Goal: Task Accomplishment & Management: Complete application form

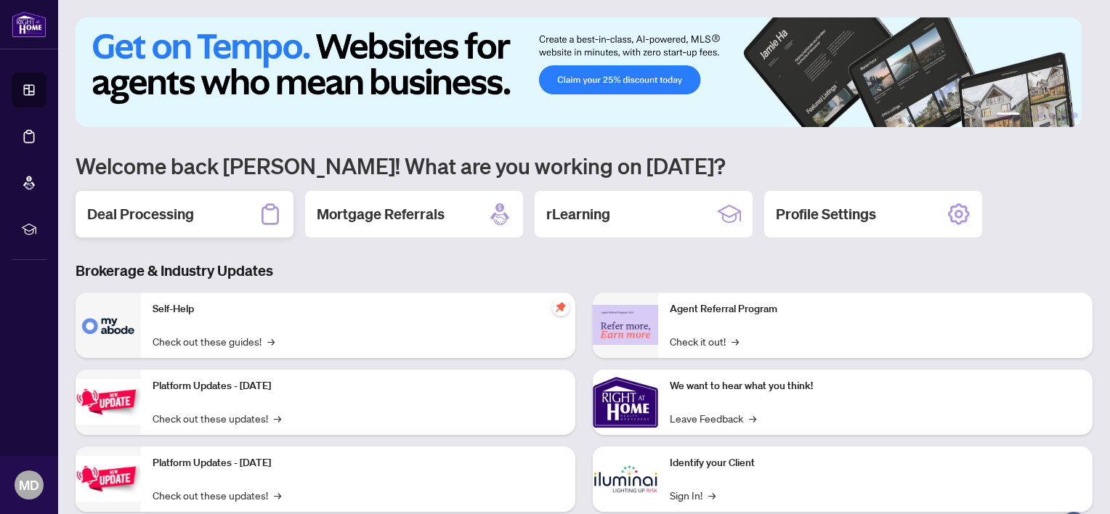
click at [182, 208] on h2 "Deal Processing" at bounding box center [140, 214] width 107 height 20
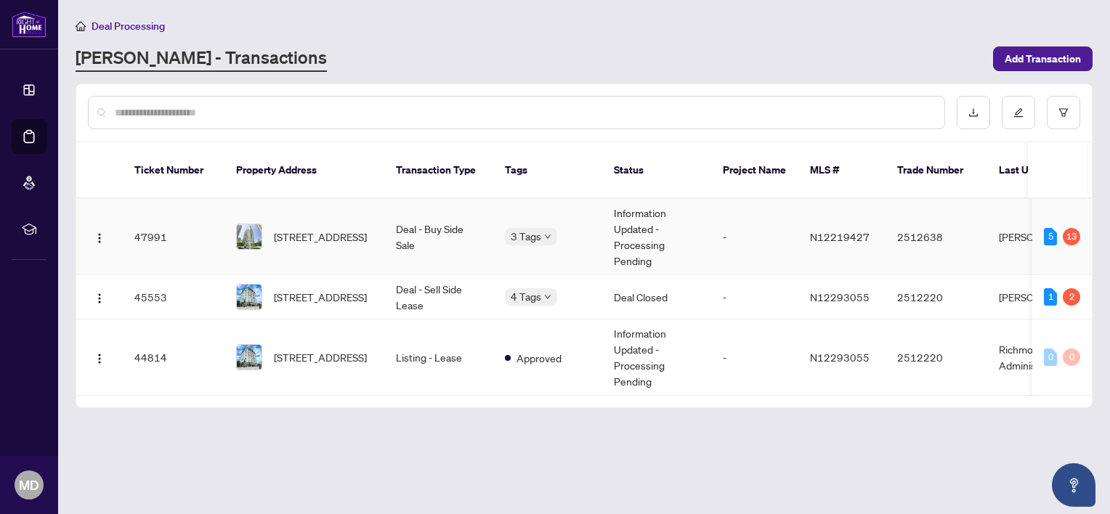
click at [273, 224] on div "[STREET_ADDRESS]" at bounding box center [304, 237] width 137 height 26
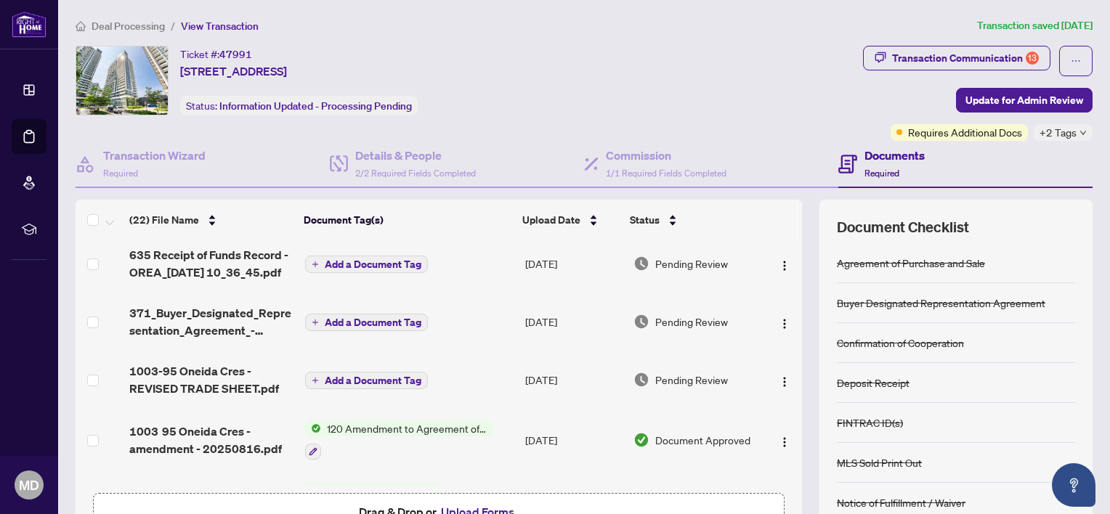
scroll to position [145, 0]
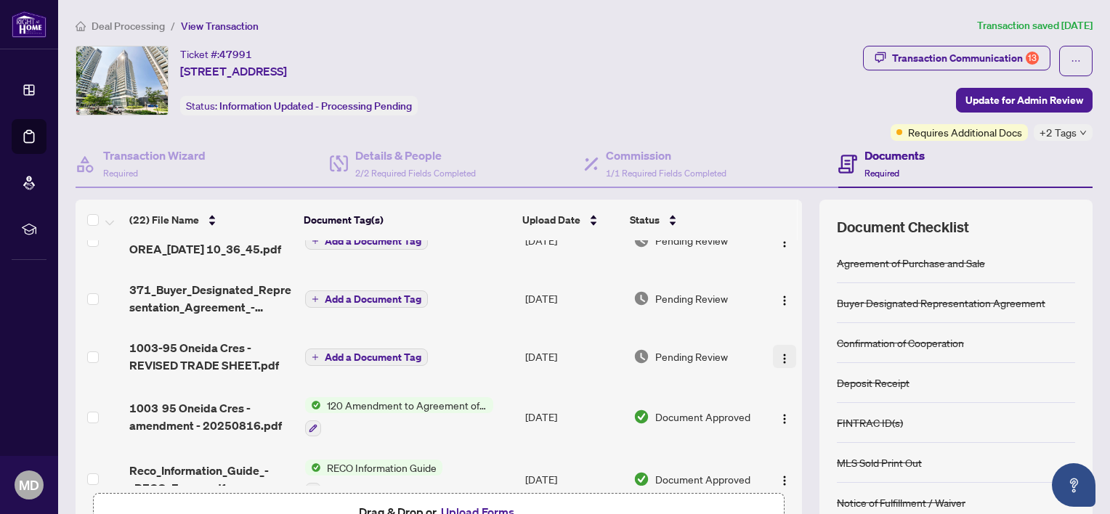
click at [779, 359] on img "button" at bounding box center [785, 359] width 12 height 12
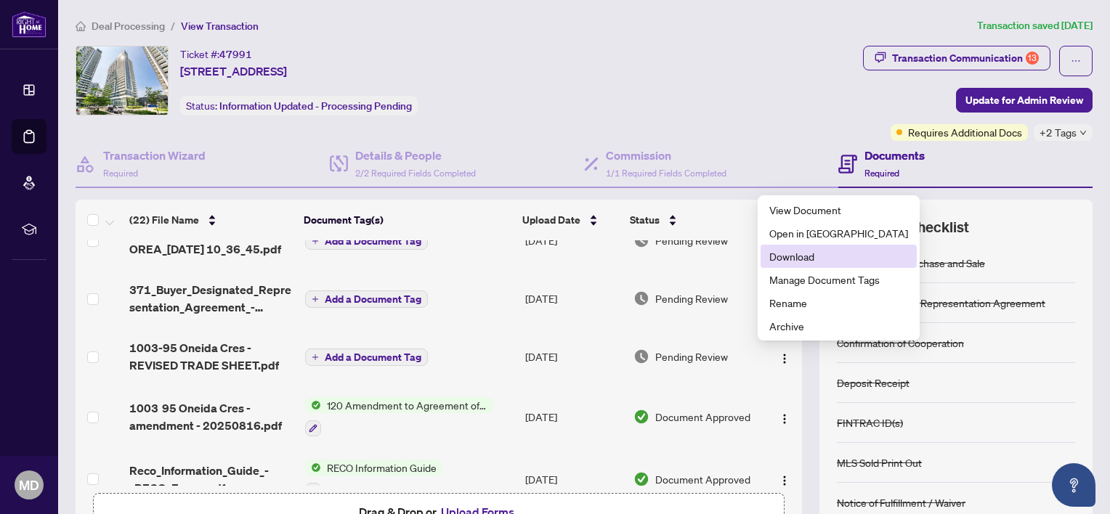
click at [792, 257] on span "Download" at bounding box center [838, 256] width 139 height 16
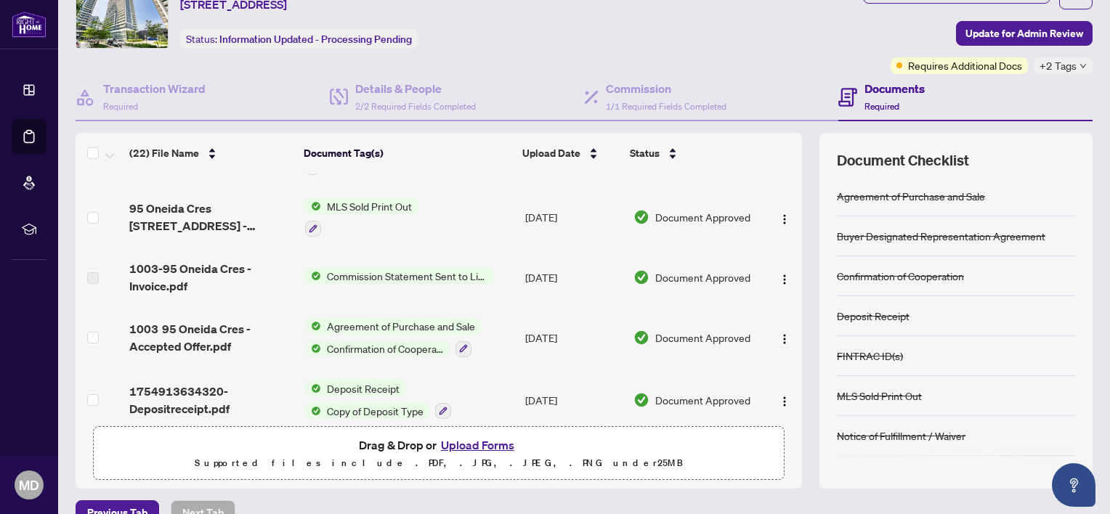
scroll to position [93, 0]
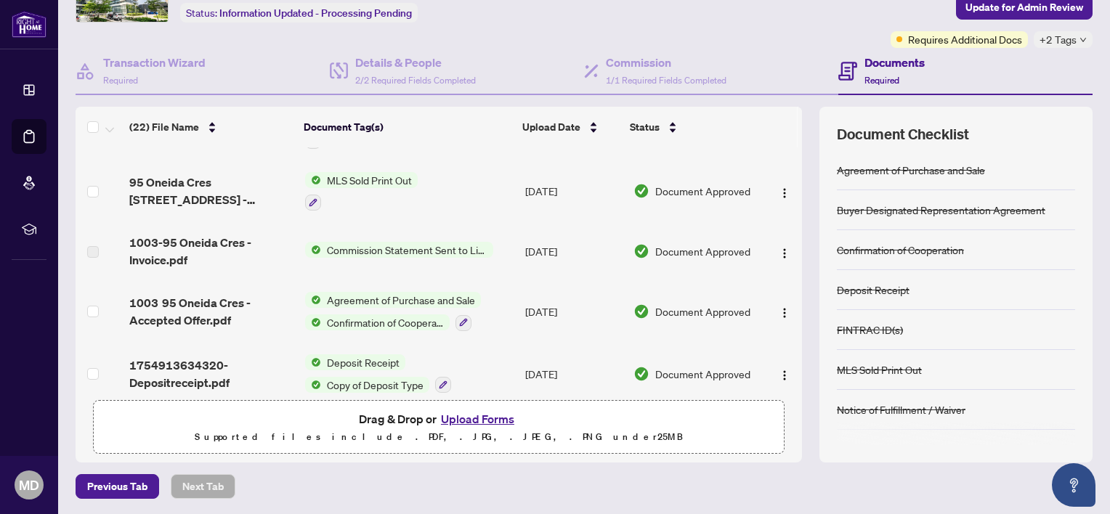
click at [483, 418] on button "Upload Forms" at bounding box center [478, 419] width 82 height 19
click at [473, 421] on button "Upload Forms" at bounding box center [478, 419] width 82 height 19
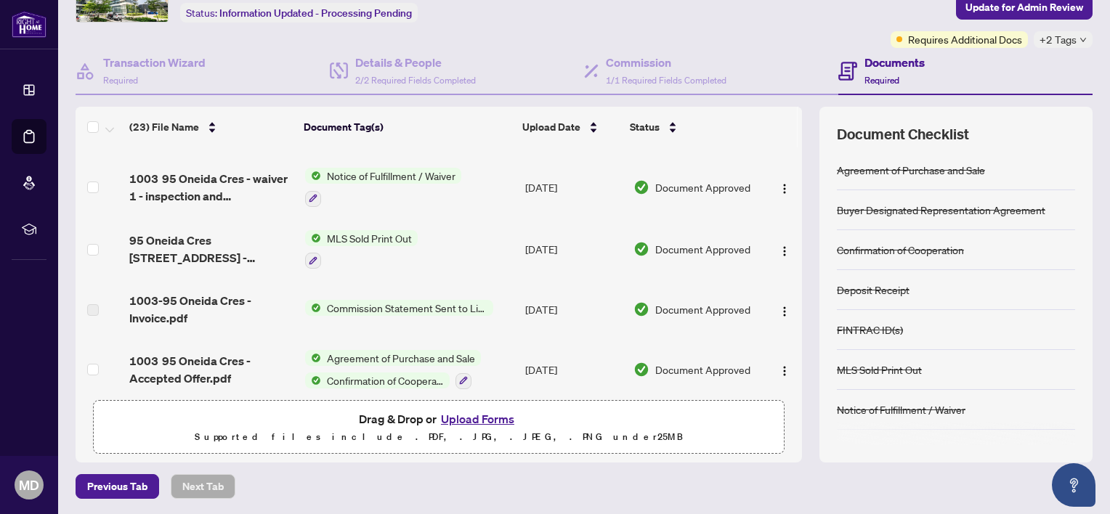
drag, startPoint x: 790, startPoint y: 356, endPoint x: 803, endPoint y: 200, distance: 156.7
click at [796, 169] on div "(23) File Name Document Tag(s) Upload Date Status 1003-95 Oneida Cres - REVISED…" at bounding box center [584, 285] width 1017 height 356
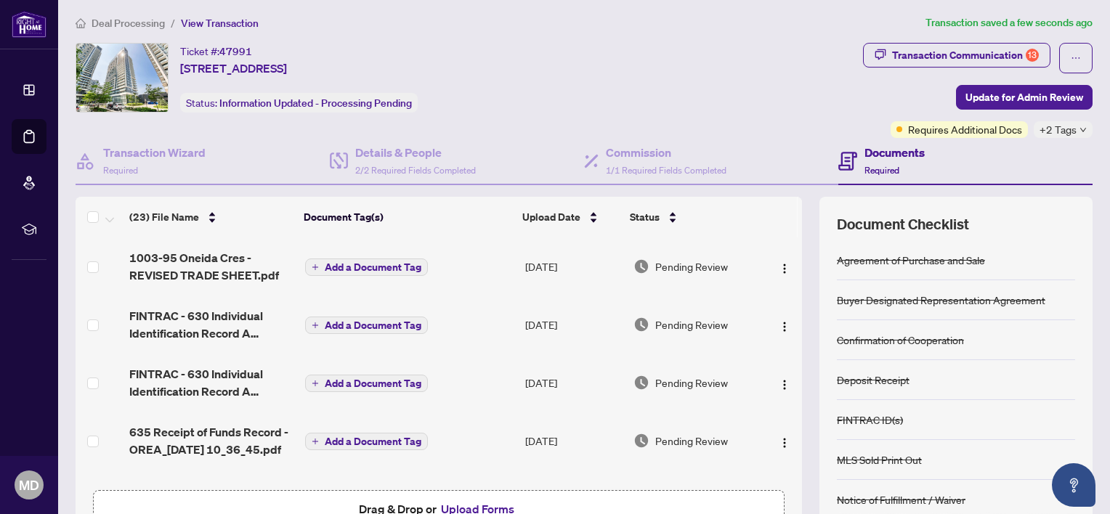
scroll to position [0, 0]
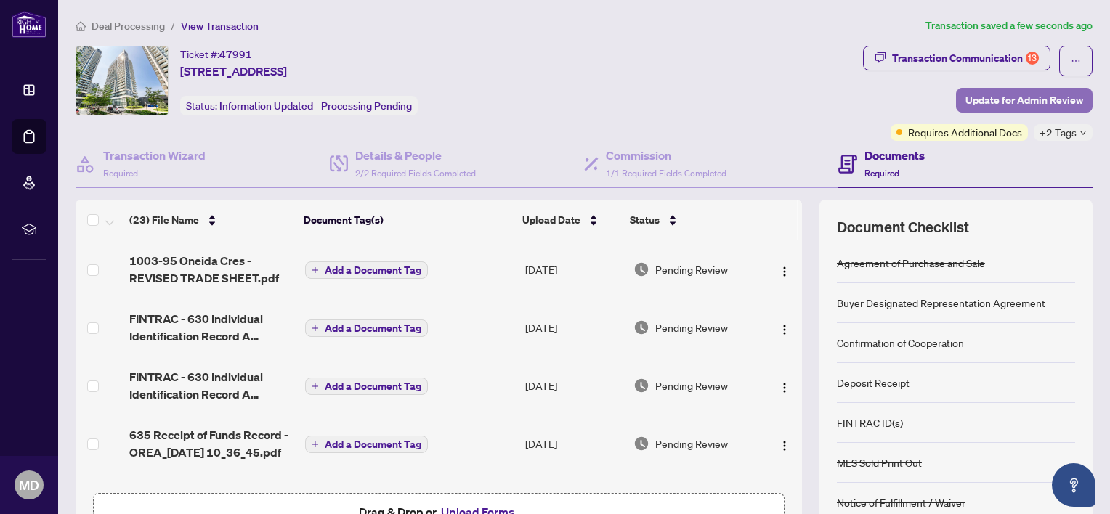
click at [1005, 100] on span "Update for Admin Review" at bounding box center [1024, 100] width 118 height 23
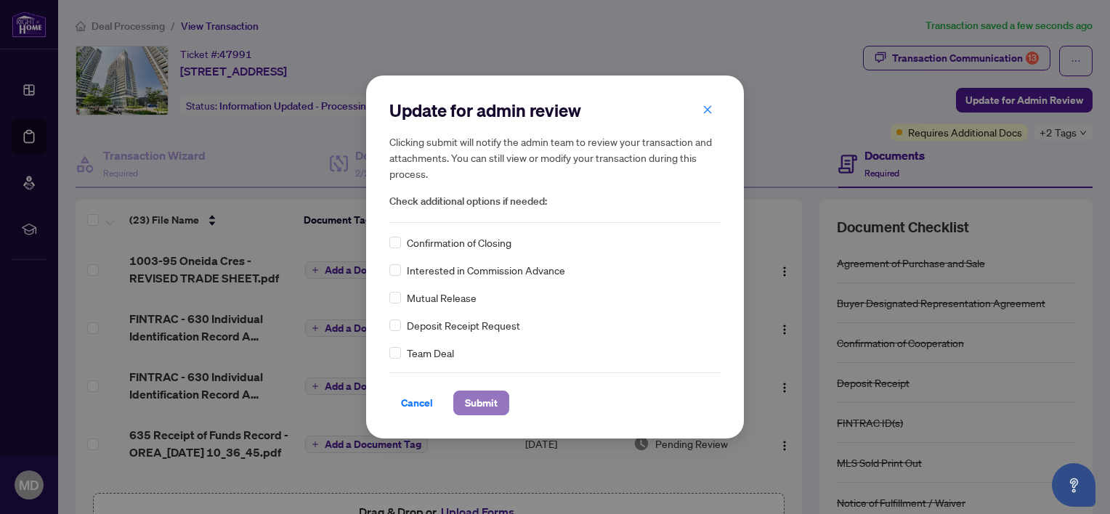
click at [474, 404] on span "Submit" at bounding box center [481, 403] width 33 height 23
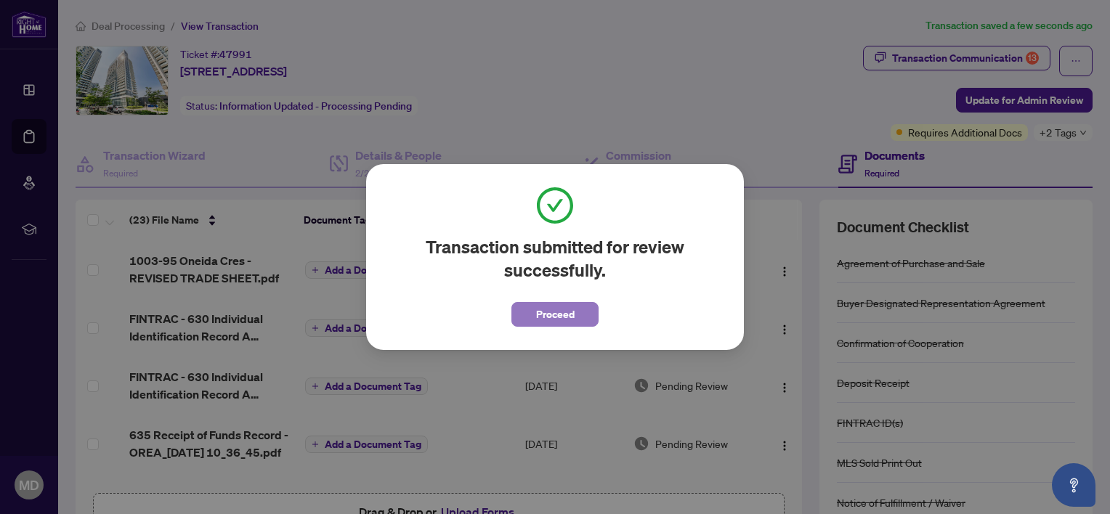
click at [576, 315] on button "Proceed" at bounding box center [554, 314] width 87 height 25
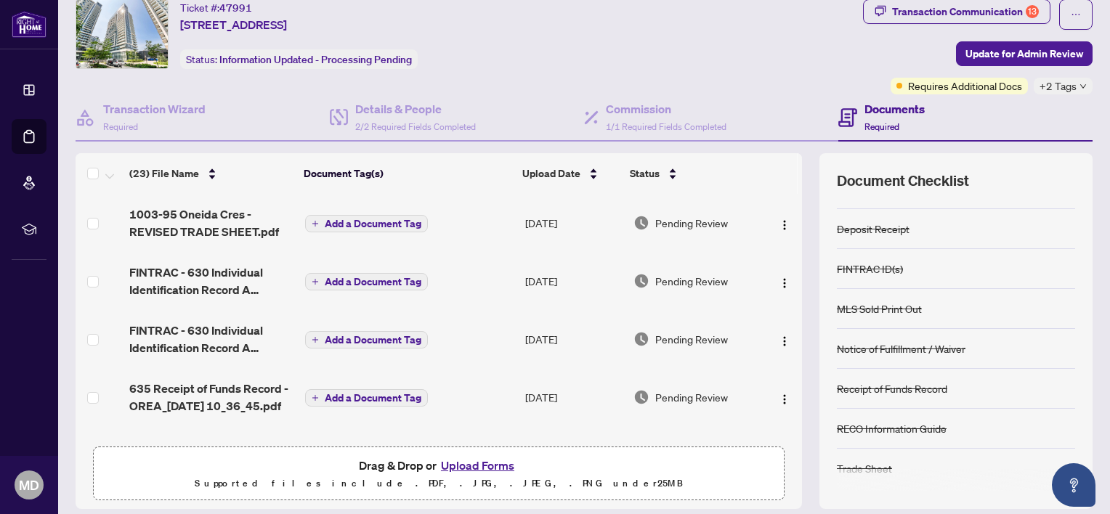
scroll to position [93, 0]
